Goal: Contribute content

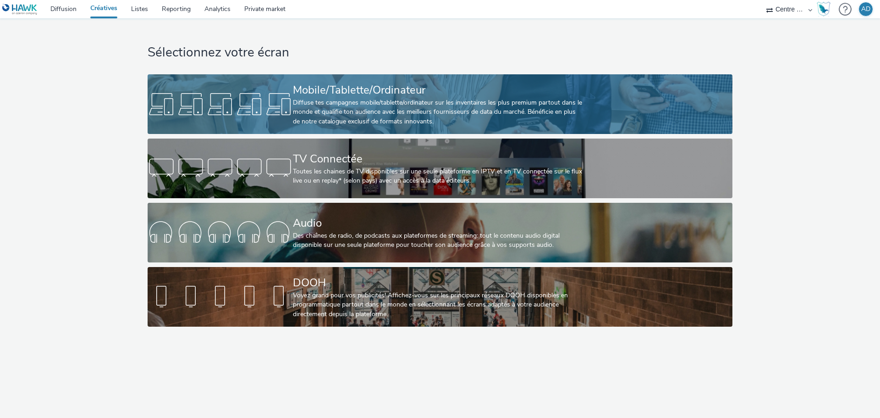
click at [296, 91] on div "Mobile/Tablette/Ordinateur" at bounding box center [438, 90] width 291 height 16
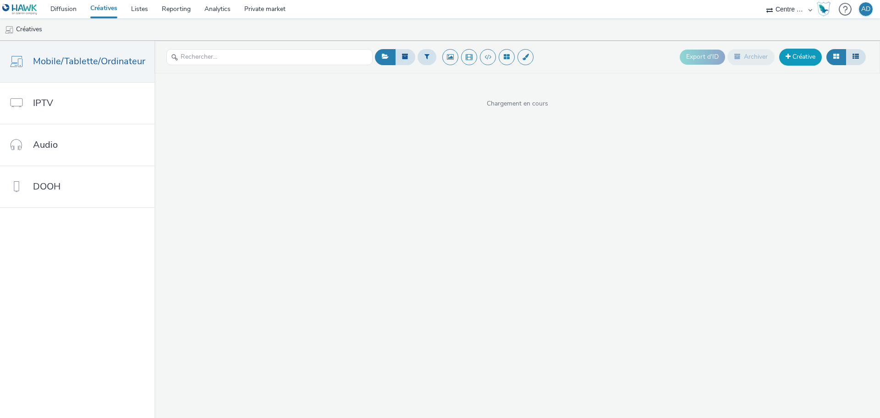
click at [790, 61] on link "Créative" at bounding box center [800, 57] width 43 height 17
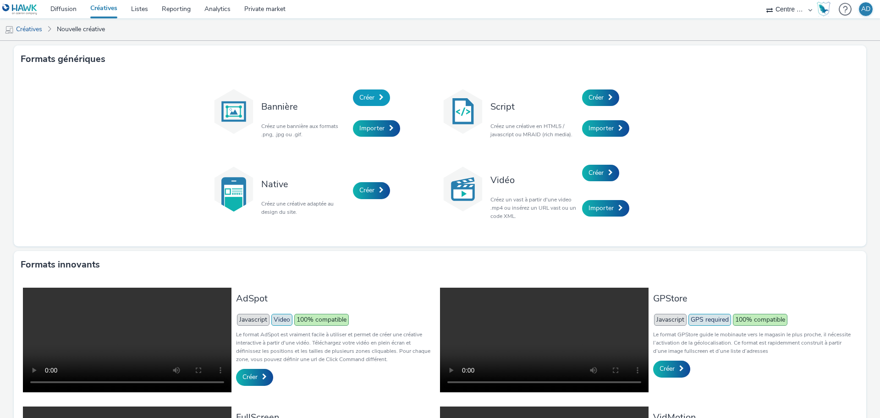
click at [378, 102] on link "Créer" at bounding box center [371, 97] width 37 height 17
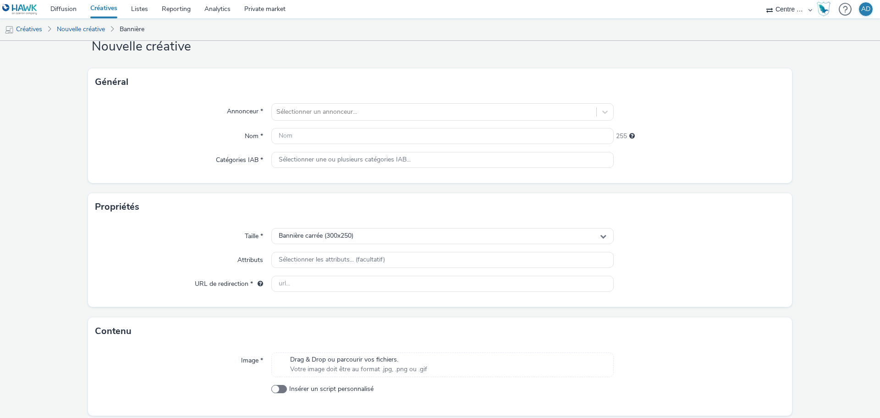
scroll to position [60, 0]
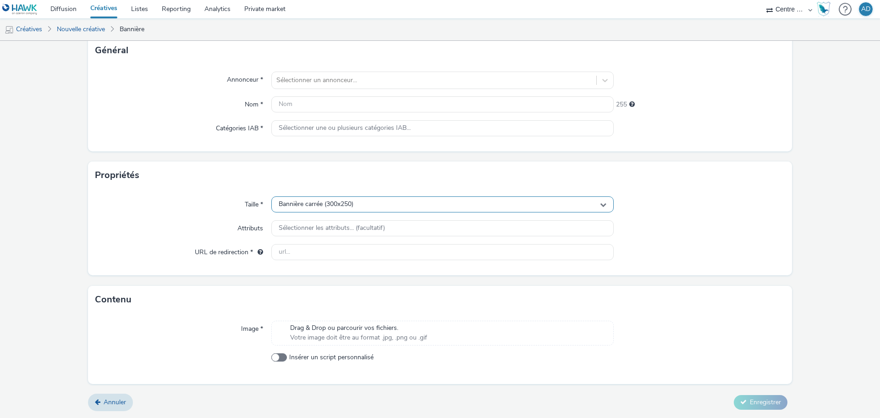
click at [380, 202] on div "Bannière carrée (300x250)" at bounding box center [442, 204] width 343 height 16
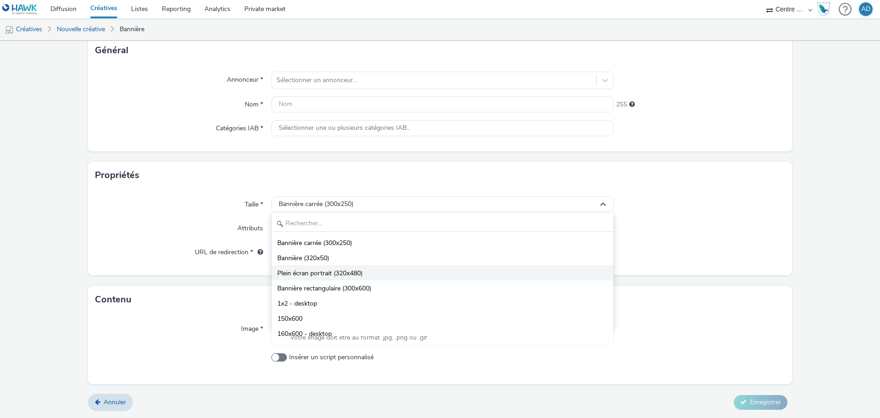
click at [377, 269] on li "Plein écran portrait (320x480)" at bounding box center [443, 272] width 342 height 15
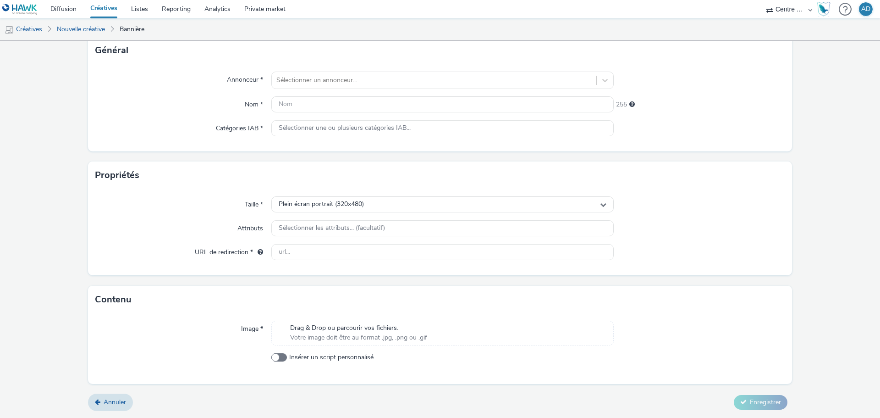
click at [374, 337] on span "Votre image doit être au format .jpg, .png ou .gif" at bounding box center [358, 337] width 137 height 9
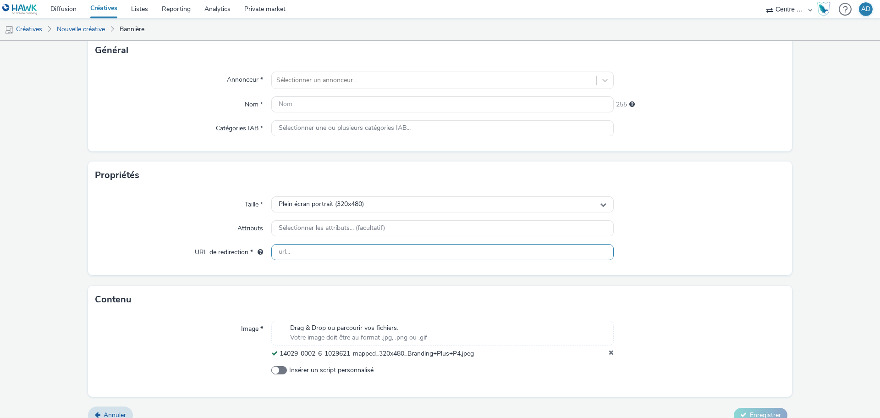
drag, startPoint x: 303, startPoint y: 258, endPoint x: 310, endPoint y: 257, distance: 6.9
click at [303, 258] on input "text" at bounding box center [442, 252] width 343 height 16
paste input "[URL][DOMAIN_NAME][PERSON_NAME]"
type input "[URL][DOMAIN_NAME][PERSON_NAME]"
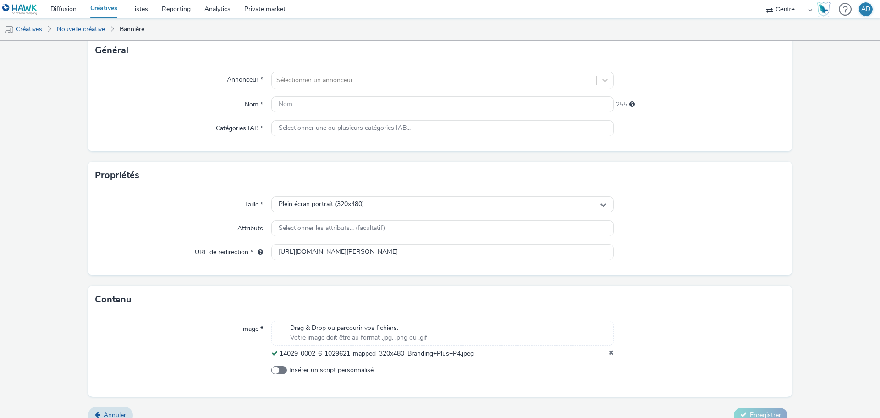
click at [735, 270] on div "Taille * Plein écran portrait (320x480) Attributs Sélectionner les attributs...…" at bounding box center [440, 232] width 704 height 86
drag, startPoint x: 459, startPoint y: 358, endPoint x: 277, endPoint y: 354, distance: 182.1
click at [277, 354] on div "14029-0002-6-1029621-mapped_320x480_Branding+Plus+P4.jpeg" at bounding box center [442, 353] width 343 height 9
copy span "14029-0002-6-1029621-mapped_320x480_Branding+Plus+P4.jpeg"
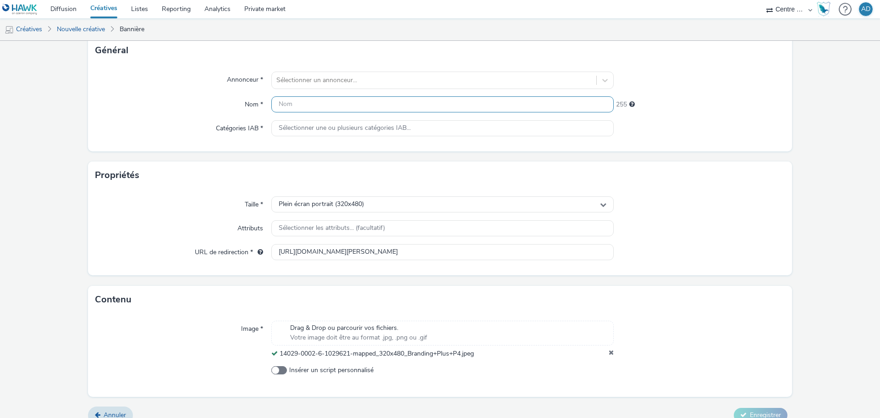
click at [342, 109] on input "text" at bounding box center [442, 104] width 343 height 16
paste input "14029-0002-6-1029621-mapped_320x480_Branding+Plus+P4.jpeg"
type input "14029-0002-6-1029621-mapped_320x480_Branding+Plus+P4.jpeg"
click at [370, 78] on div at bounding box center [433, 80] width 315 height 11
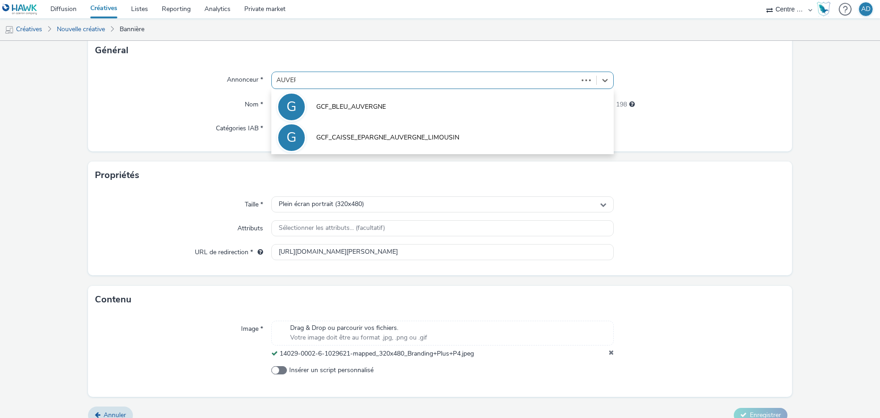
type input "AUVERG"
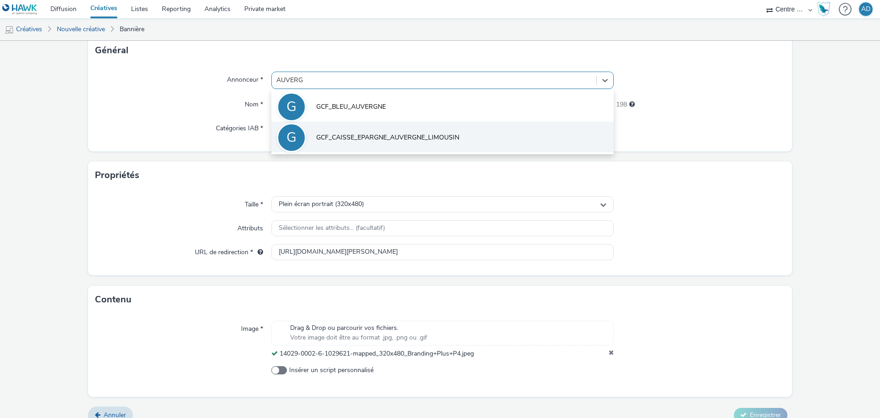
click at [428, 137] on span "GCF_CAISSE_EPARGNE_AUVERGNE_LIMOUSIN" at bounding box center [387, 137] width 143 height 9
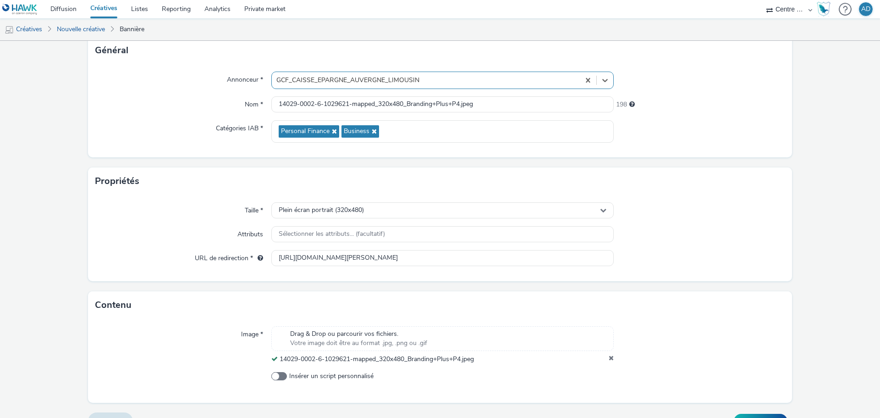
click at [729, 140] on div at bounding box center [699, 131] width 171 height 22
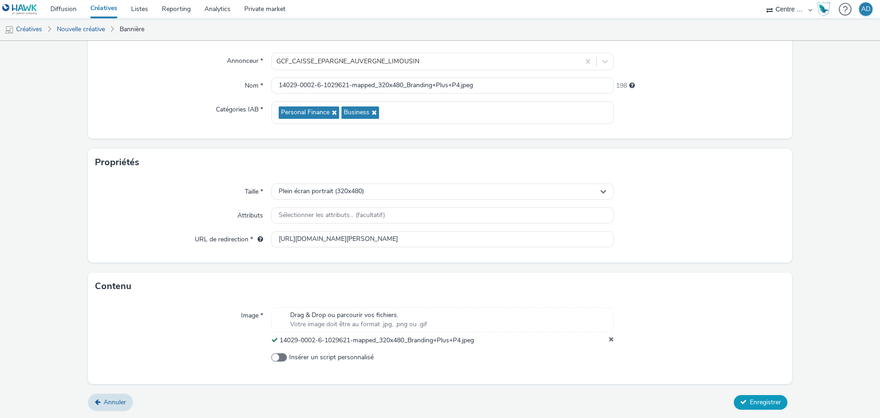
click at [753, 406] on span "Enregistrer" at bounding box center [765, 402] width 31 height 9
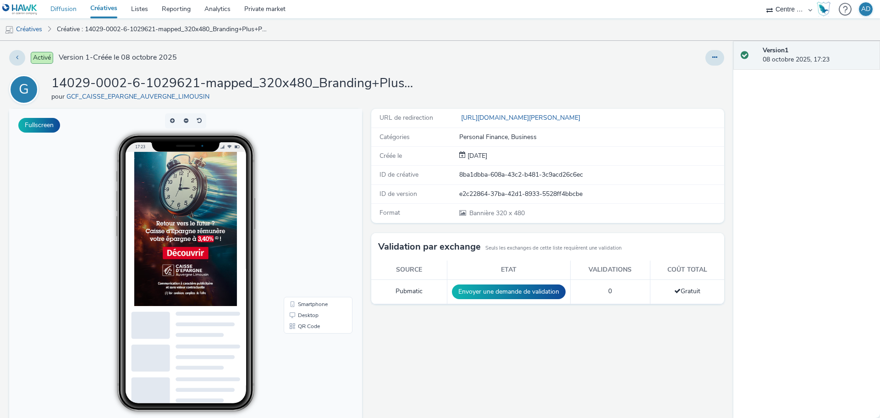
click at [68, 12] on link "Diffusion" at bounding box center [64, 9] width 40 height 18
